Goal: Transaction & Acquisition: Download file/media

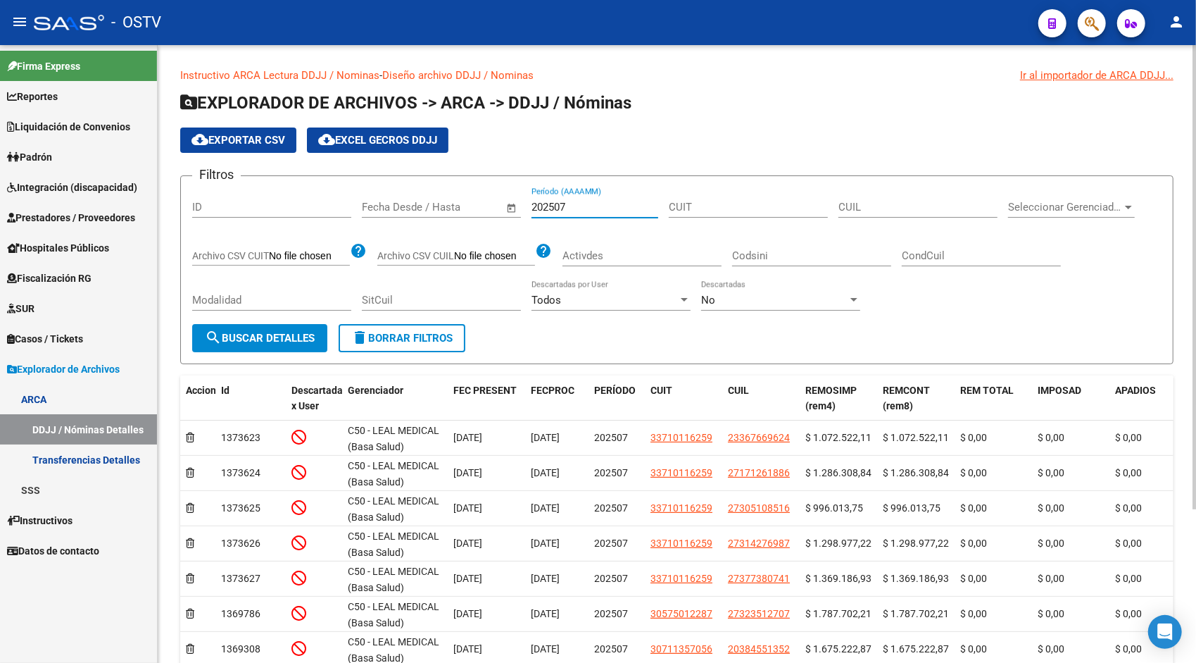
click at [591, 205] on input "202507" at bounding box center [595, 207] width 127 height 13
click at [123, 470] on link "Transferencias Detalles" at bounding box center [78, 459] width 157 height 30
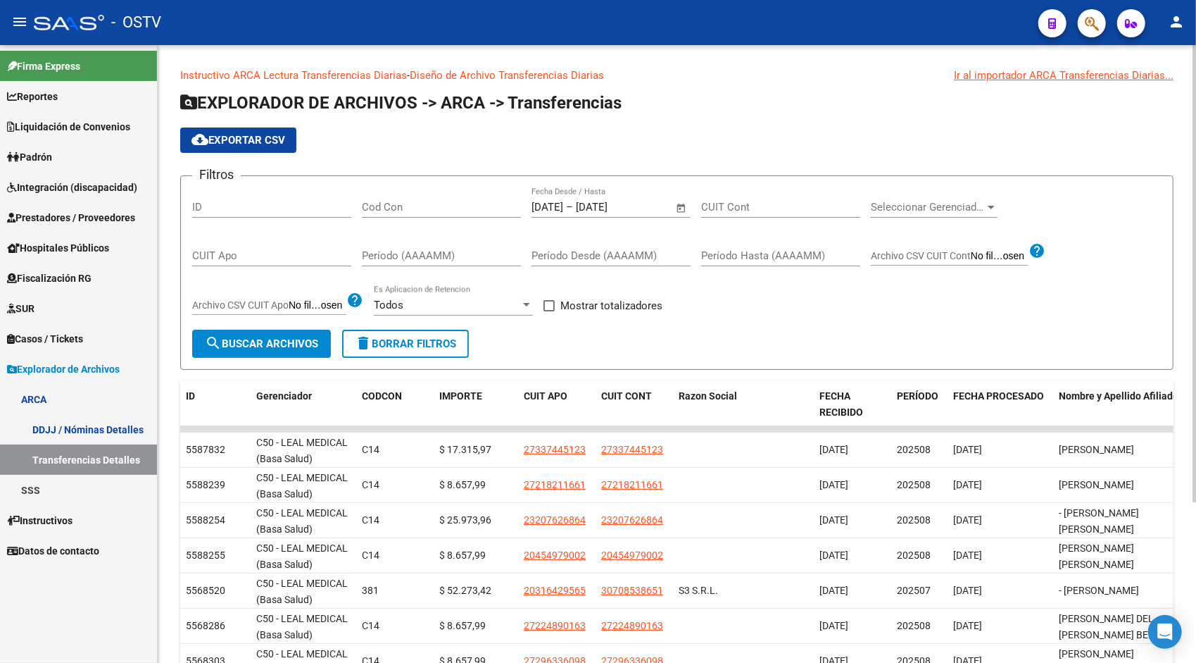
click at [684, 208] on span "Open calendar" at bounding box center [682, 208] width 34 height 34
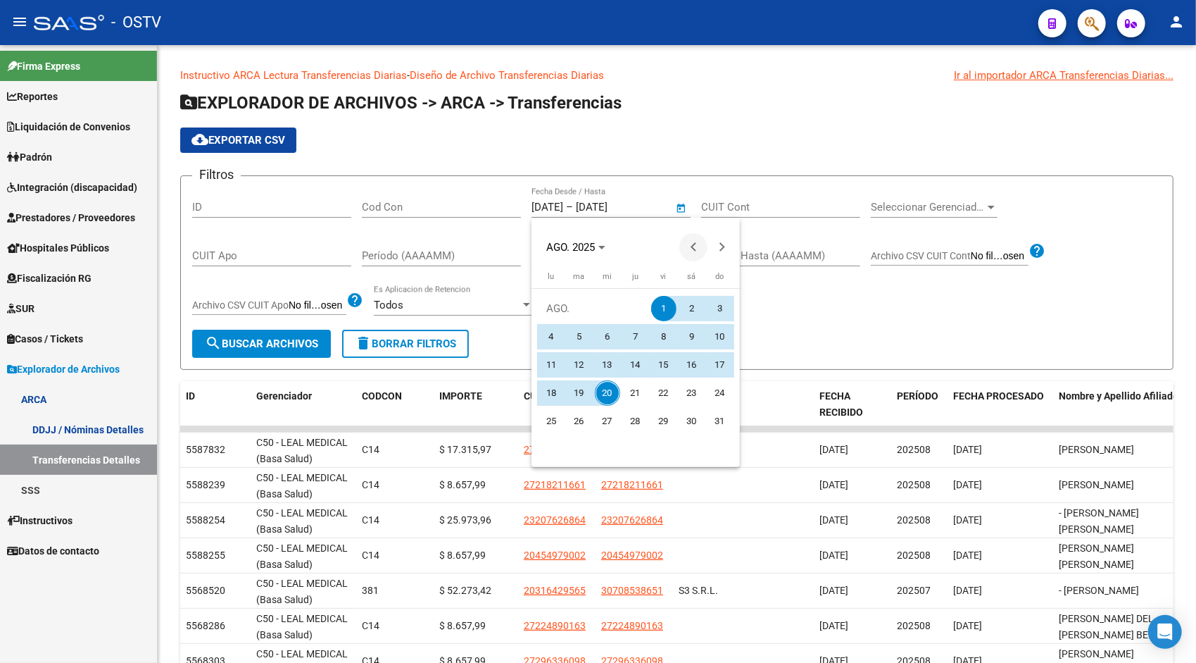
click at [694, 246] on button "Previous month" at bounding box center [693, 247] width 28 height 28
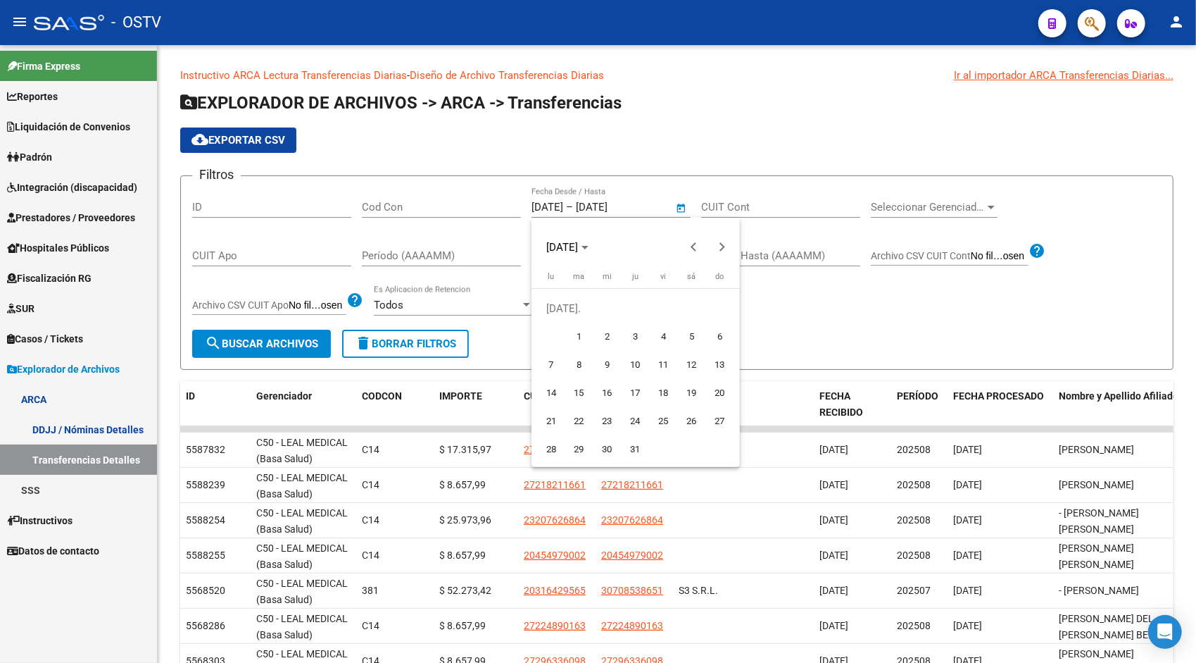
click at [575, 334] on span "1" at bounding box center [579, 336] width 25 height 25
type input "[DATE]"
click at [723, 249] on span "Next month" at bounding box center [722, 247] width 28 height 28
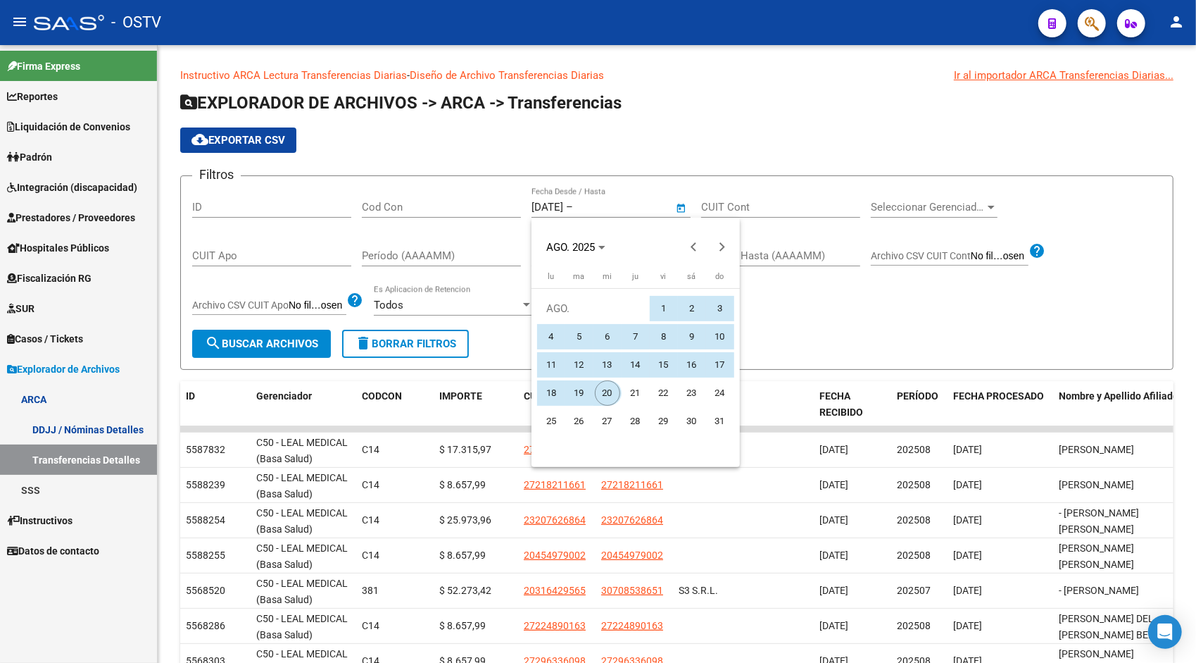
click at [604, 394] on span "20" at bounding box center [607, 392] width 25 height 25
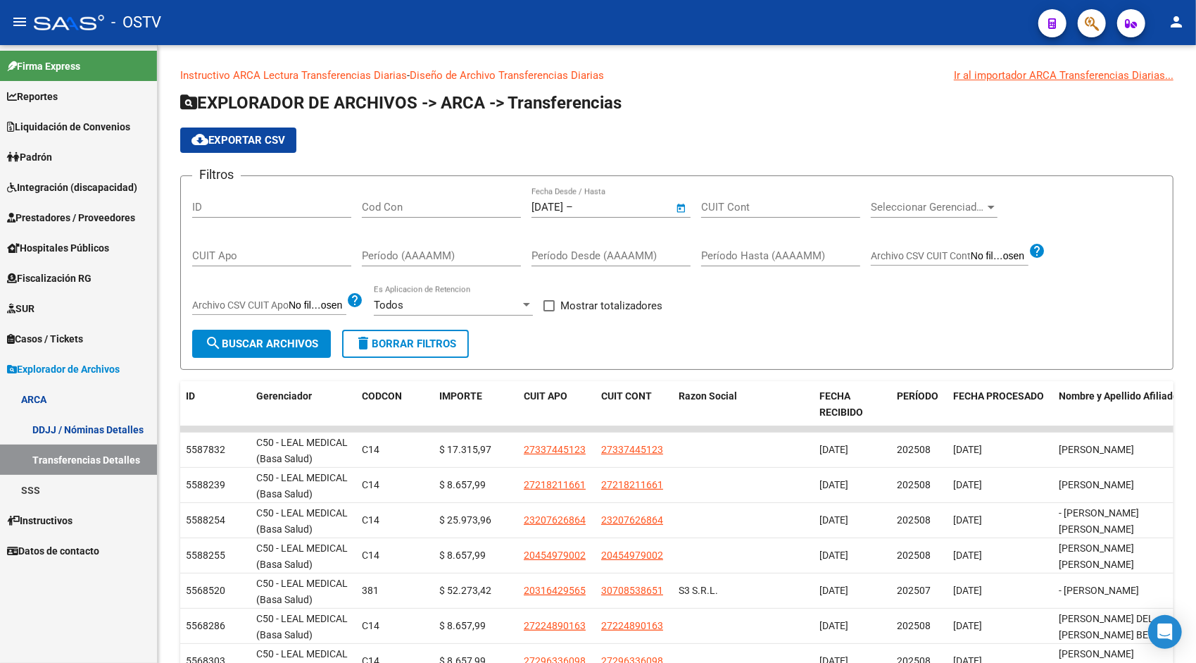
type input "[DATE]"
click at [278, 331] on button "search Buscar Archivos" at bounding box center [261, 343] width 139 height 28
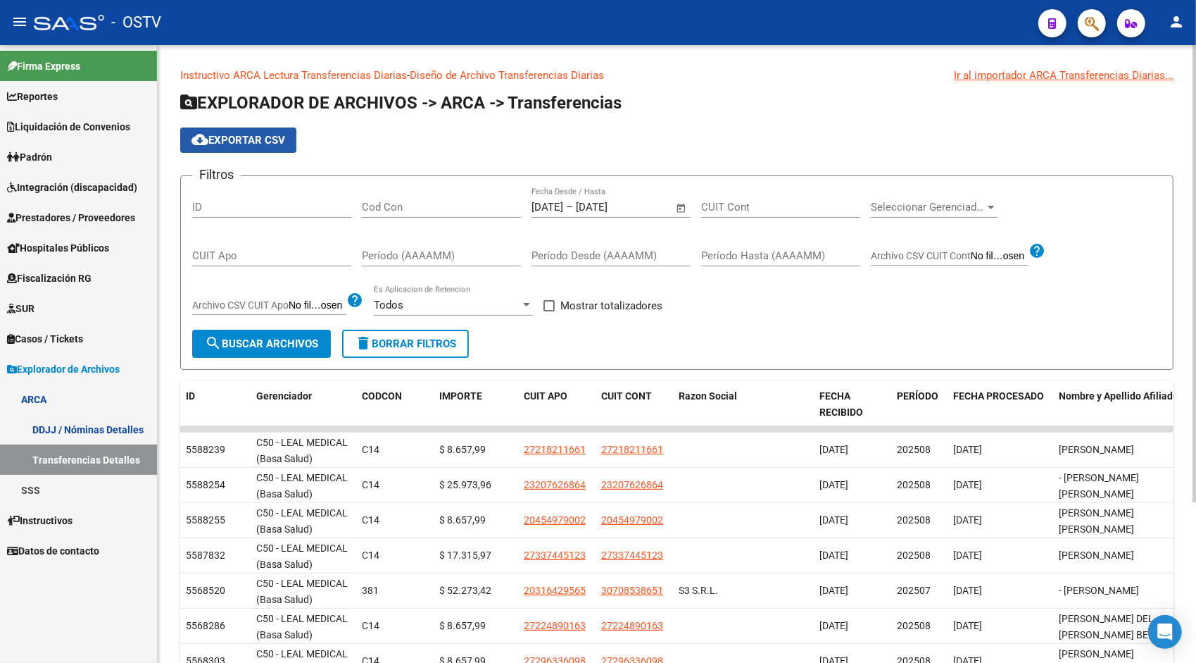
click at [236, 141] on span "cloud_download Exportar CSV" at bounding box center [239, 140] width 94 height 13
